Goal: Information Seeking & Learning: Learn about a topic

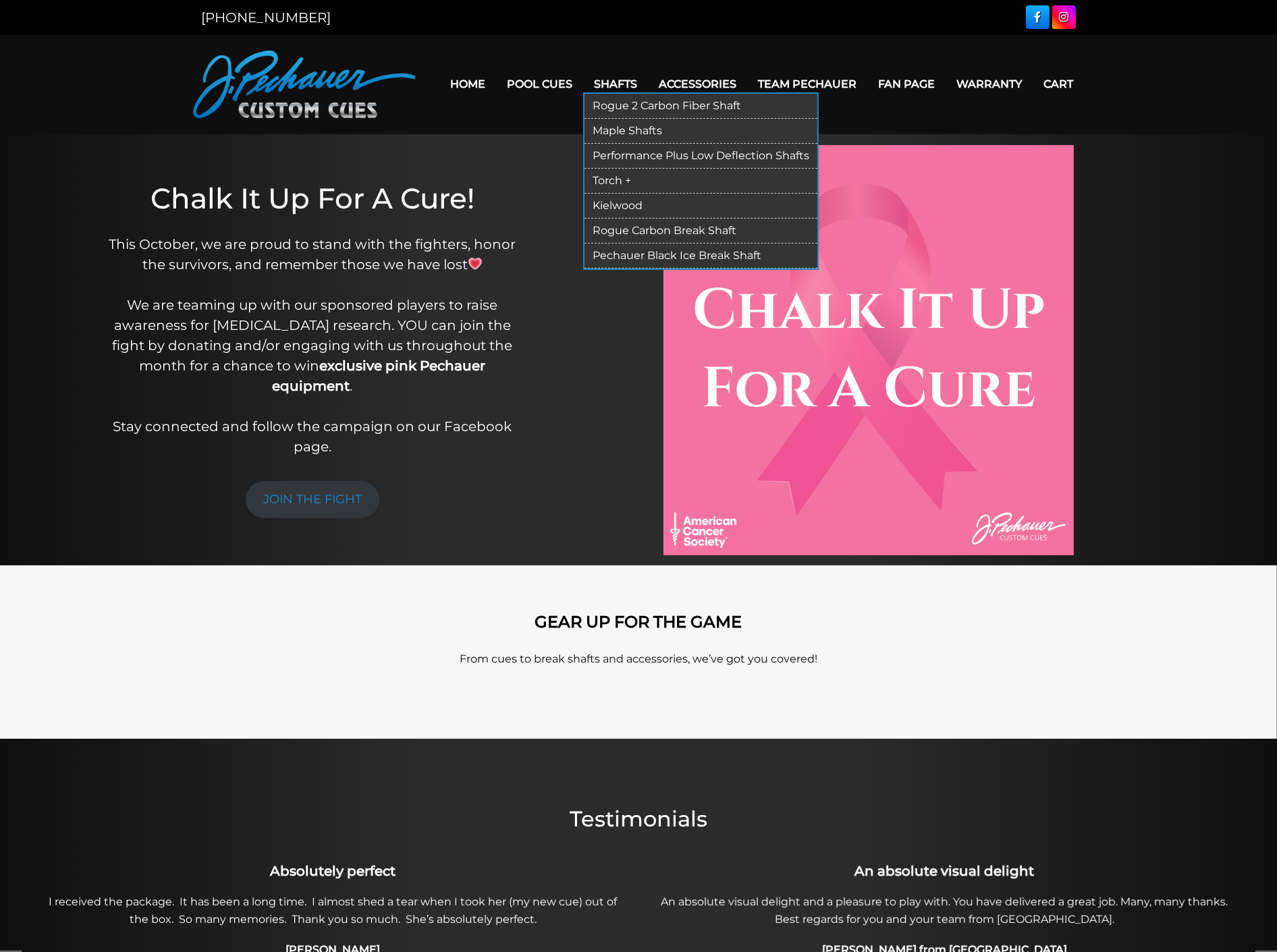
click at [605, 102] on link "Rogue 2 Carbon Fiber Shaft" at bounding box center [700, 107] width 232 height 25
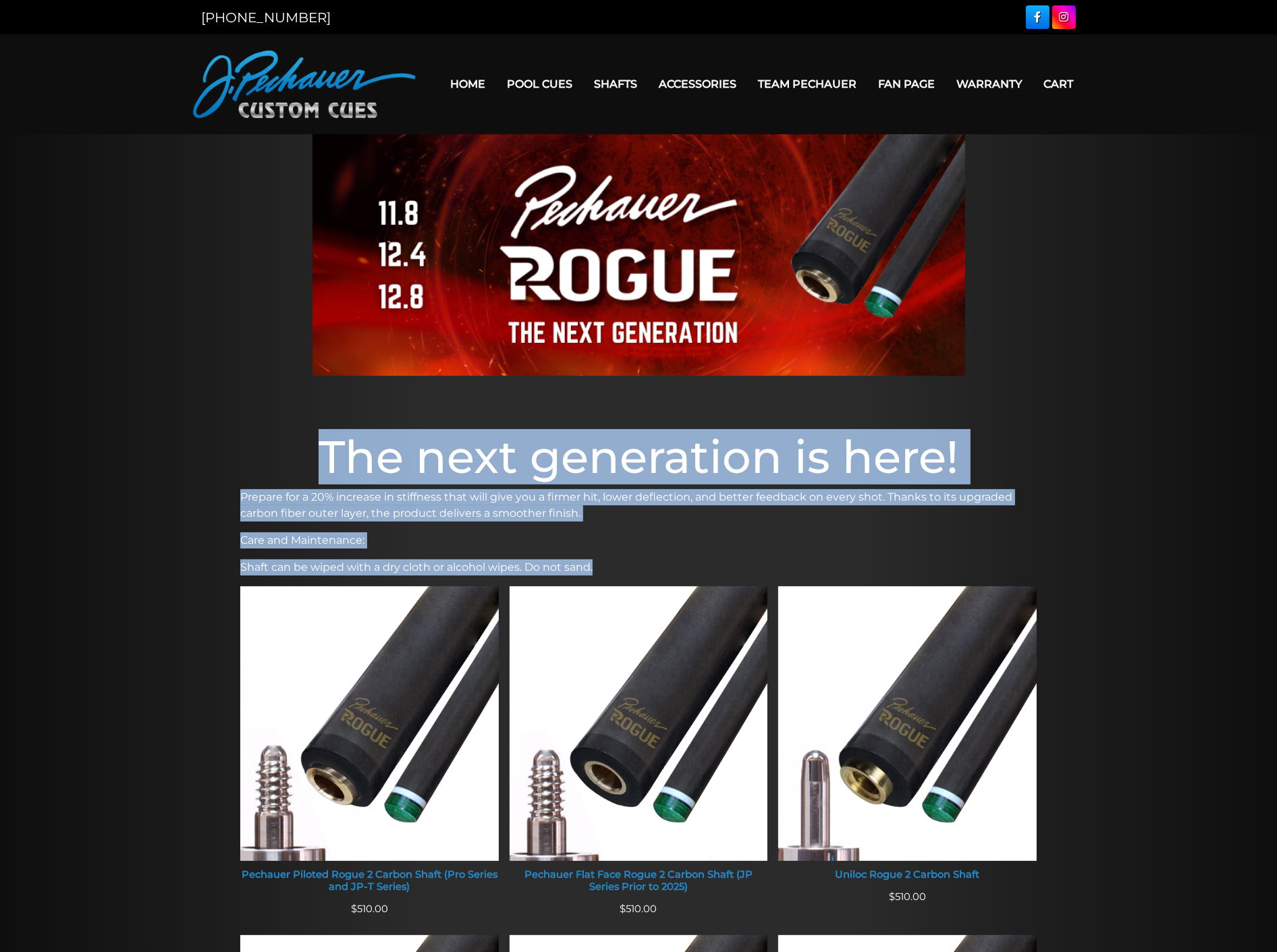
drag, startPoint x: 223, startPoint y: 482, endPoint x: 613, endPoint y: 575, distance: 400.9
click at [613, 575] on p "Shaft can be wiped with a dry cloth or alcohol wipes. Do not sand." at bounding box center [638, 567] width 796 height 16
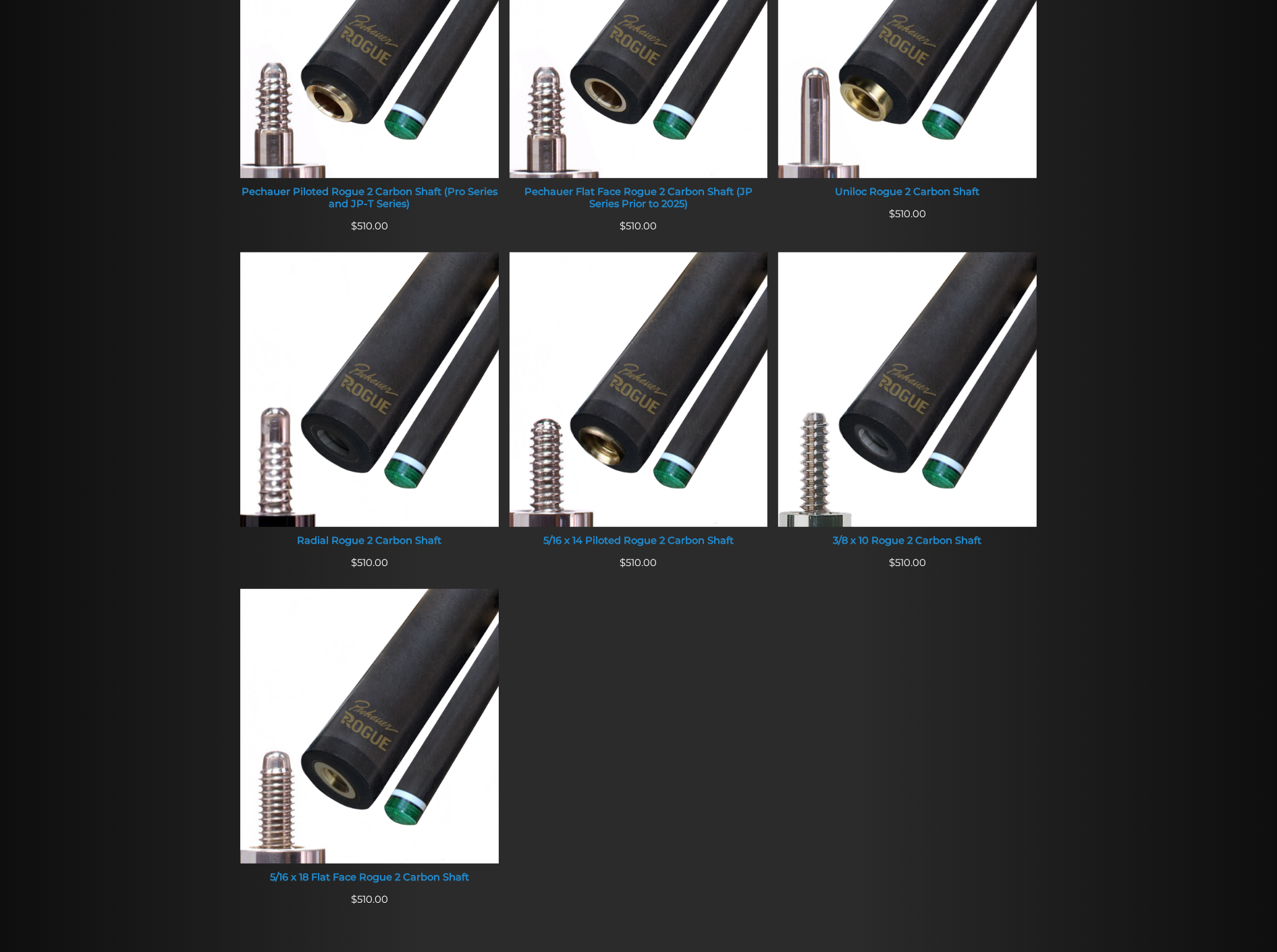
scroll to position [1029, 0]
